Goal: Information Seeking & Learning: Learn about a topic

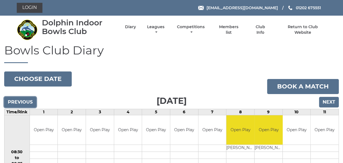
click at [23, 101] on input "Previous" at bounding box center [20, 102] width 32 height 11
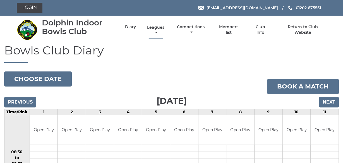
click at [155, 28] on link "Leagues" at bounding box center [156, 30] width 20 height 11
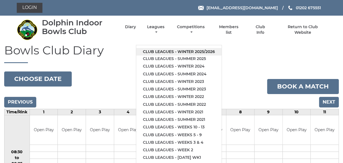
click at [163, 50] on link "Club leagues - Winter 2025/2026" at bounding box center [178, 52] width 85 height 8
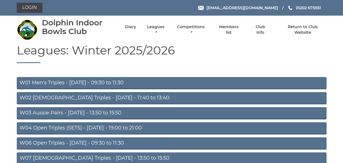
click at [77, 141] on link "W06 Open Triples - Tuesday - 09:30 to 11:30" at bounding box center [172, 143] width 310 height 12
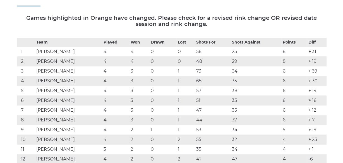
scroll to position [89, 0]
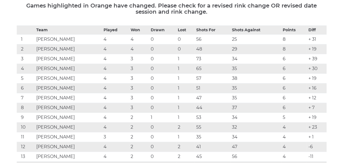
click at [117, 65] on td "4" at bounding box center [115, 69] width 27 height 10
